Goal: Find specific page/section: Find specific page/section

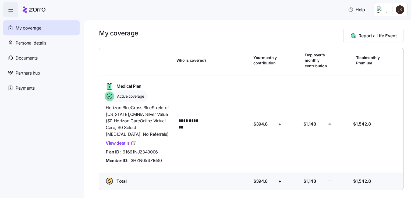
click at [401, 11] on html "**********" at bounding box center [205, 97] width 411 height 195
click at [380, 25] on div "Admin view" at bounding box center [382, 24] width 28 height 6
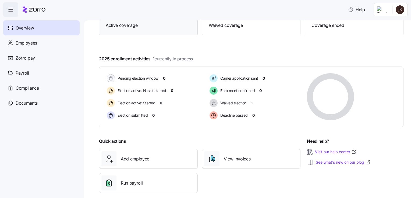
scroll to position [76, 0]
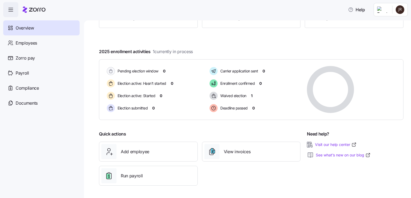
click at [27, 28] on span "Overview" at bounding box center [25, 28] width 18 height 7
click at [329, 145] on link "Visit our help center" at bounding box center [336, 144] width 42 height 5
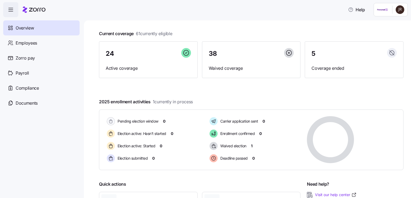
scroll to position [76, 0]
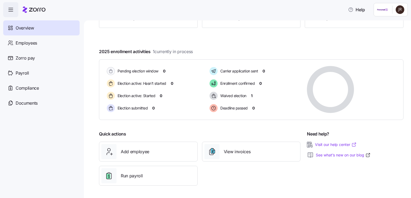
click at [335, 145] on link "Visit our help center" at bounding box center [336, 144] width 42 height 5
